Goal: Find specific page/section: Find specific page/section

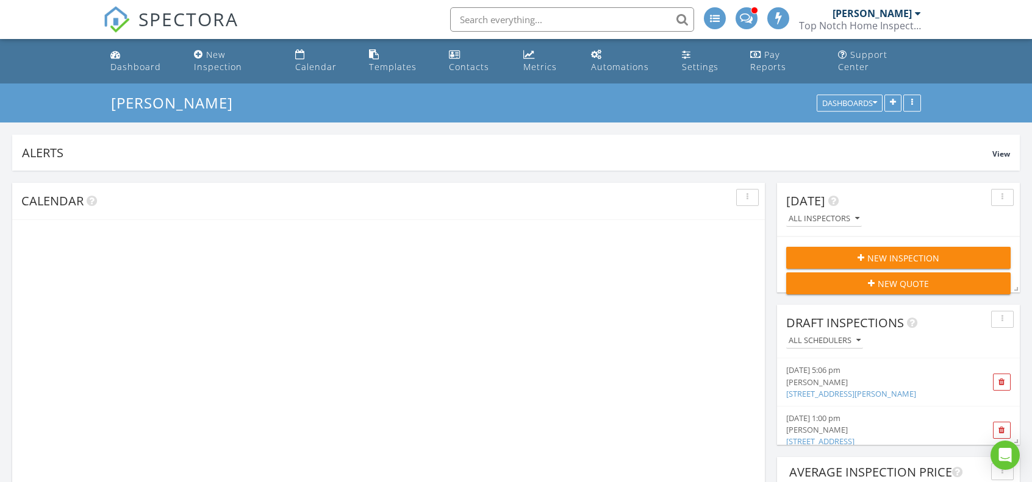
scroll to position [323, 327]
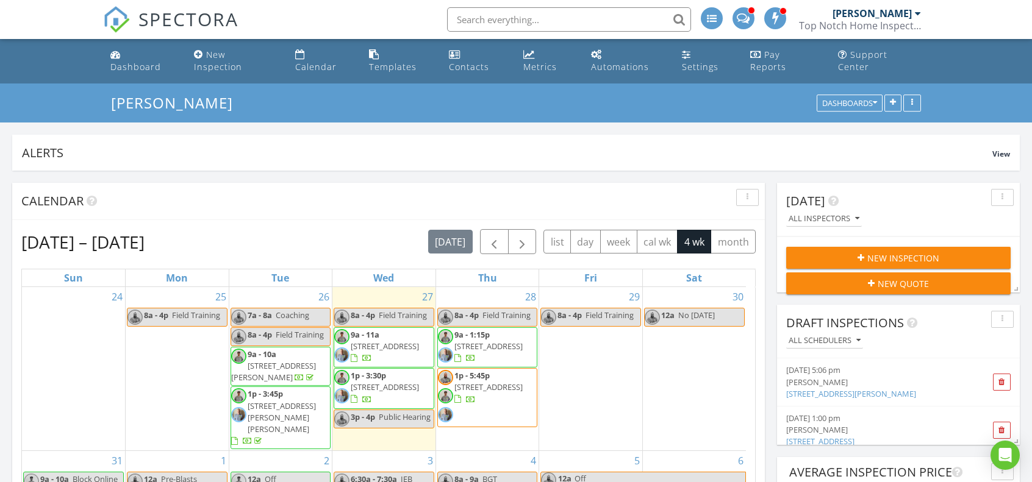
click at [365, 341] on span "1322 Crescent Ave , Centralia 98531" at bounding box center [385, 346] width 68 height 11
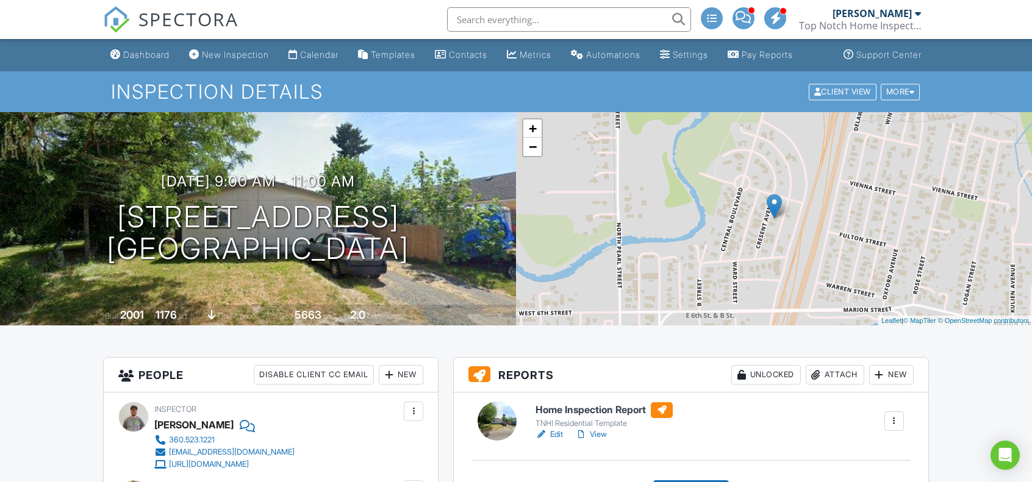
click at [558, 441] on link "Edit" at bounding box center [548, 435] width 27 height 12
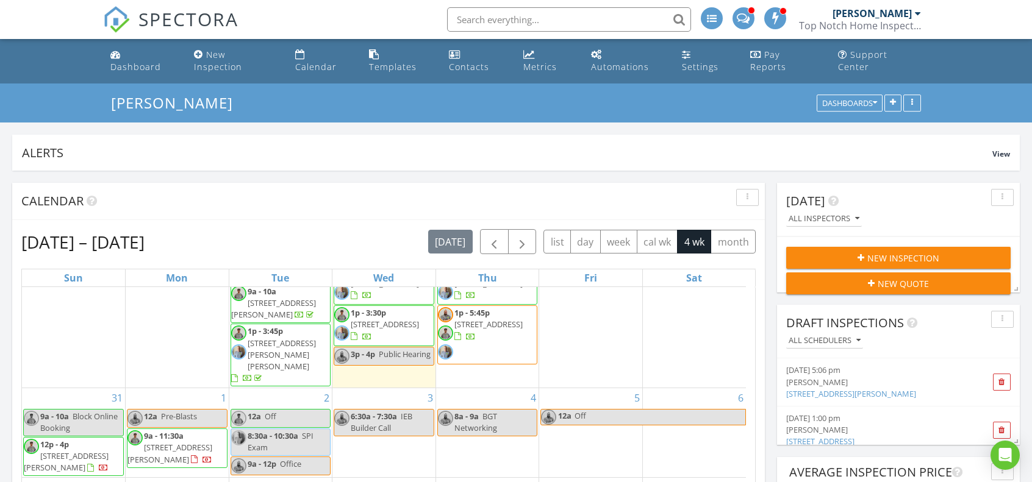
scroll to position [108, 0]
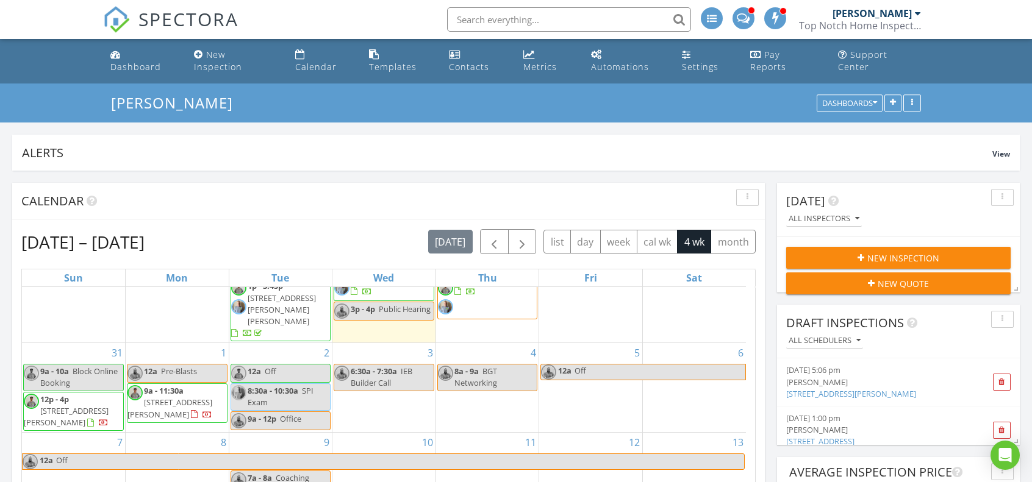
click at [85, 405] on span "105 Gharet Rd E, Randle 98377" at bounding box center [66, 416] width 85 height 23
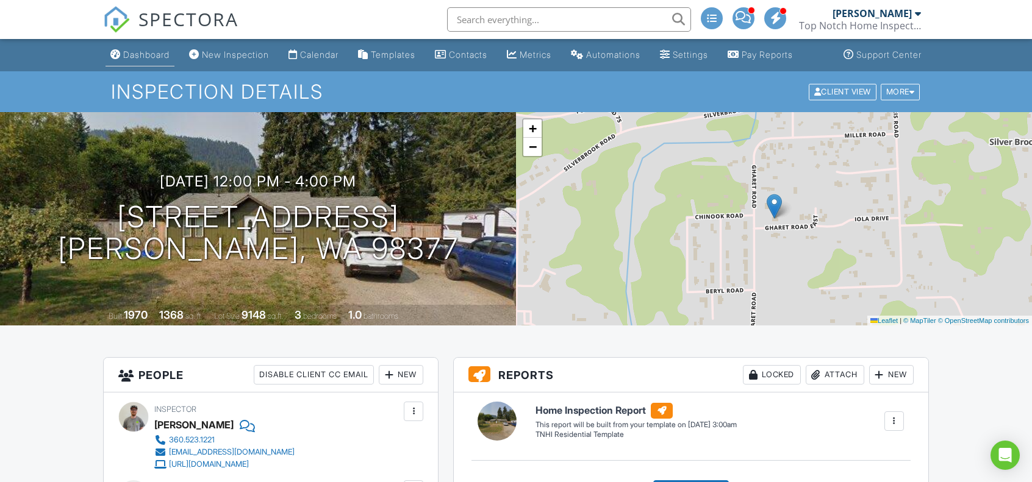
click at [157, 60] on div "Dashboard" at bounding box center [146, 54] width 46 height 10
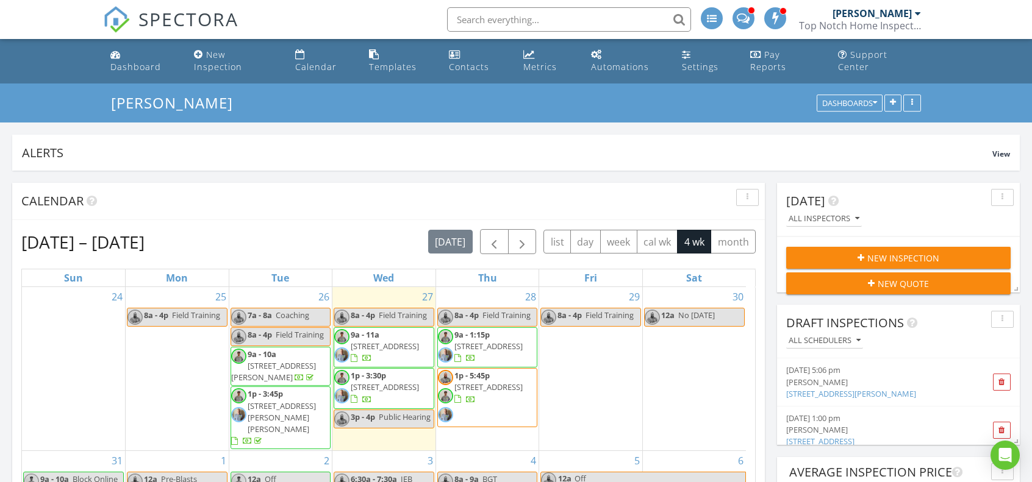
click at [577, 14] on input "text" at bounding box center [569, 19] width 244 height 24
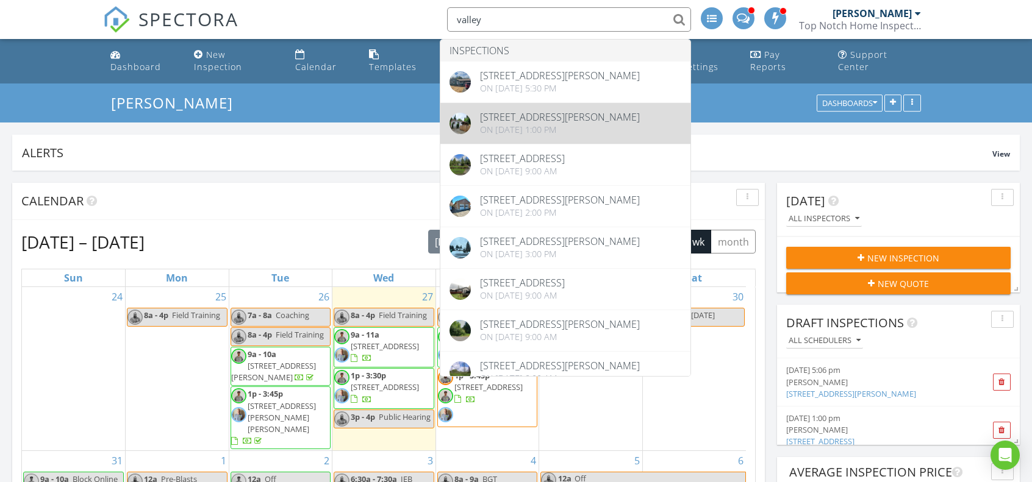
type input "valley"
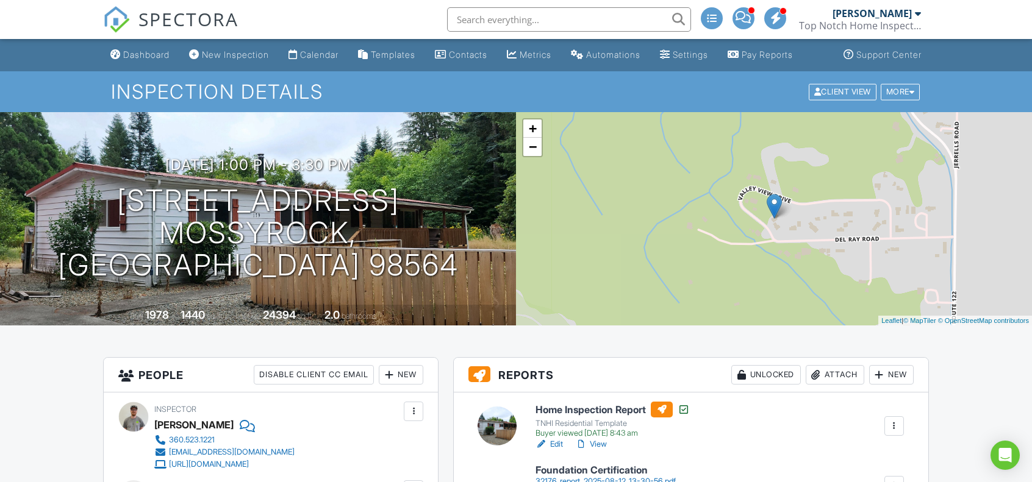
click at [599, 451] on link "View" at bounding box center [591, 444] width 32 height 12
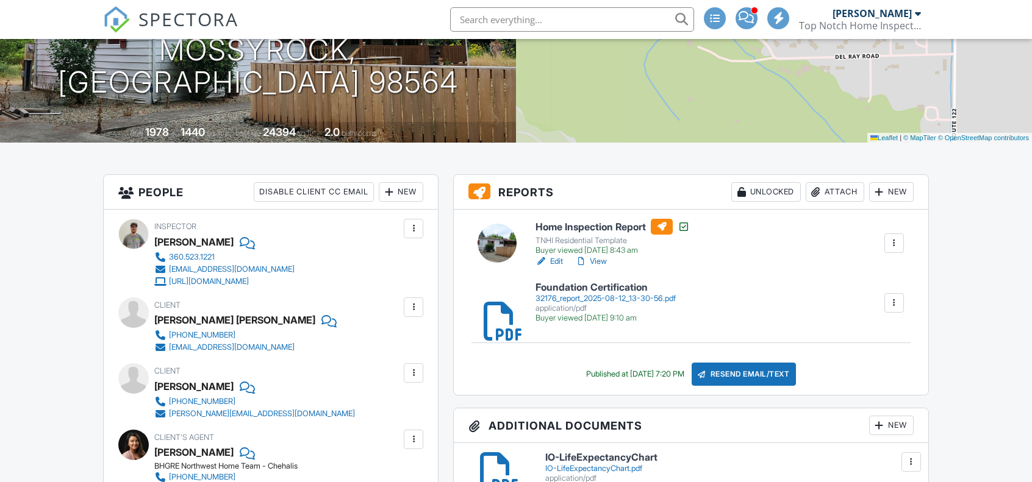
scroll to position [195, 0]
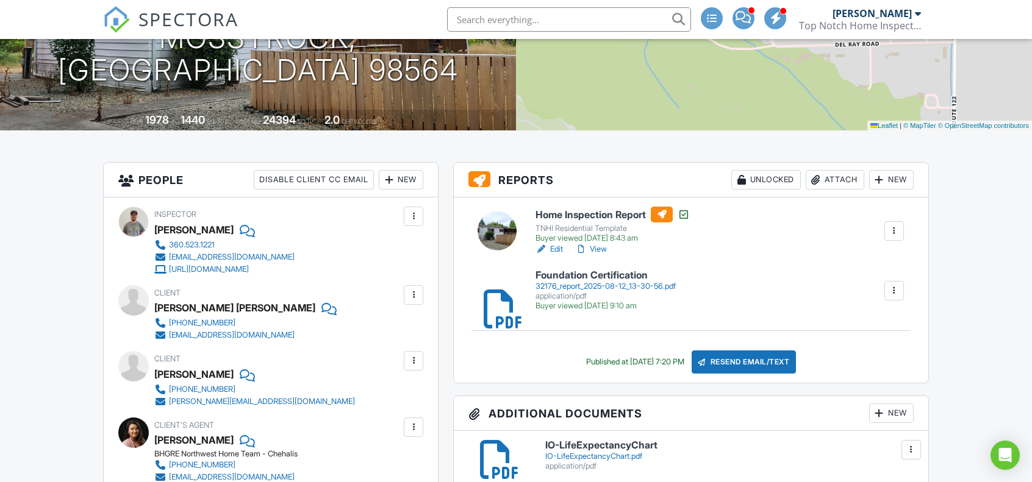
click at [596, 291] on div "32176_report_2025-08-12_13-30-56.pdf" at bounding box center [605, 287] width 140 height 10
